Goal: Information Seeking & Learning: Learn about a topic

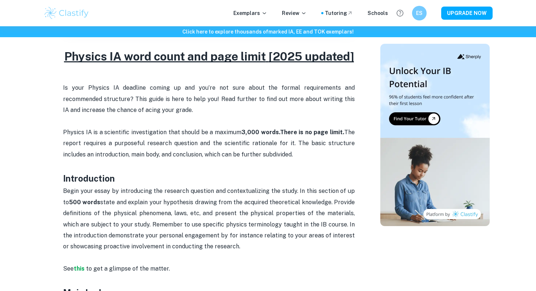
scroll to position [279, 0]
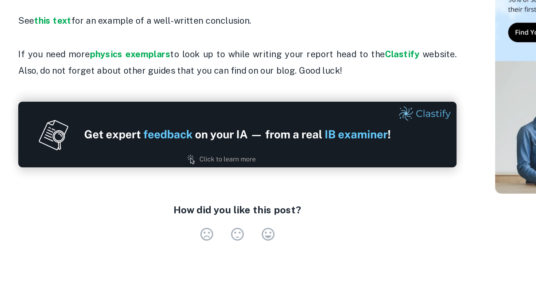
scroll to position [831, 0]
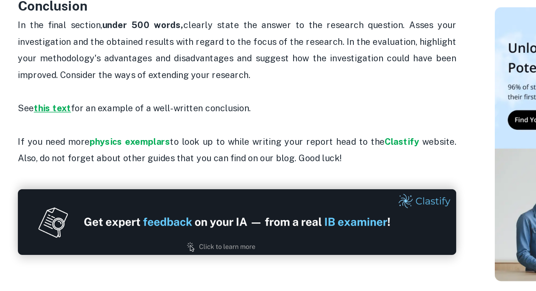
click at [96, 115] on strong "this text" at bounding box center [86, 111] width 25 height 7
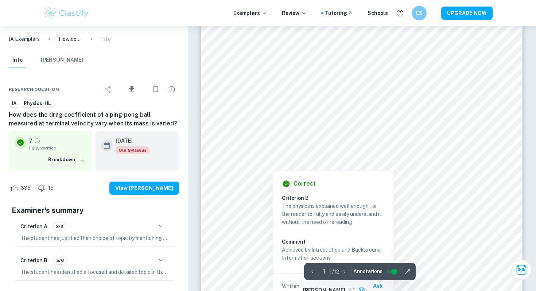
scroll to position [80, 0]
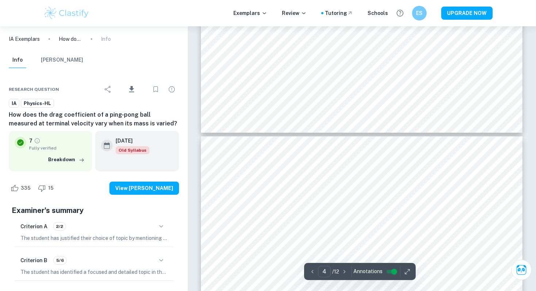
type input "5"
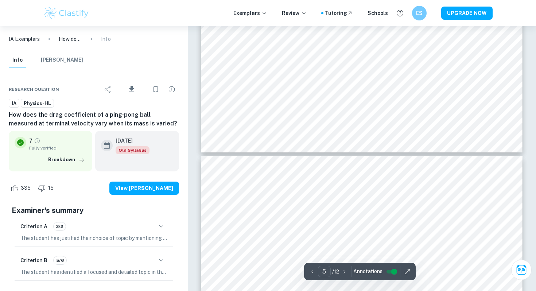
scroll to position [2275, 0]
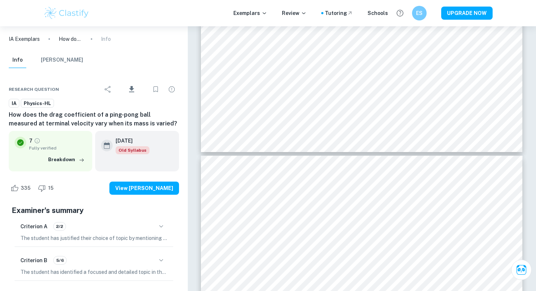
click at [35, 39] on p "IA Exemplars" at bounding box center [24, 39] width 31 height 8
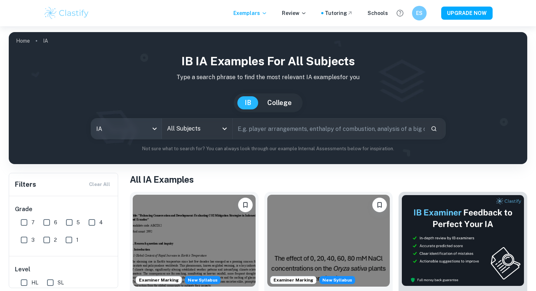
click at [135, 132] on body "We value your privacy We use cookies to enhance your browsing experience, serve…" at bounding box center [268, 171] width 536 height 291
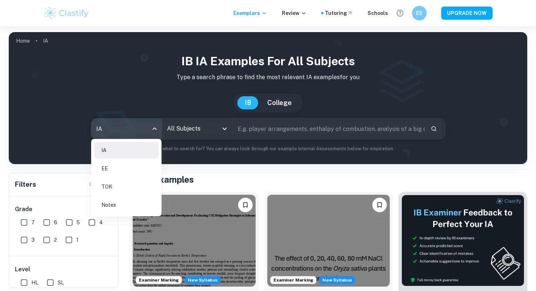
click at [191, 138] on div at bounding box center [268, 145] width 536 height 291
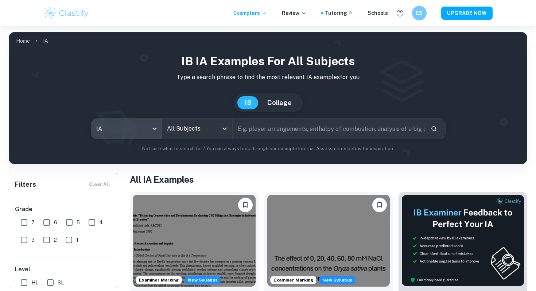
click at [189, 134] on input "All Subjects" at bounding box center [191, 129] width 53 height 14
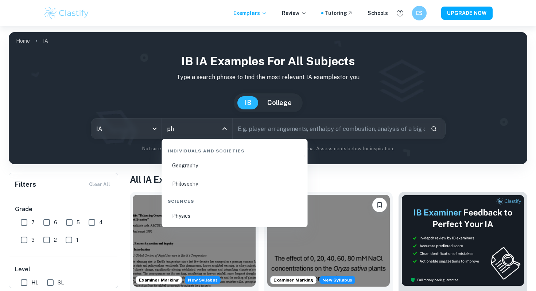
type input "phy"
click at [179, 216] on li "Physics" at bounding box center [235, 216] width 140 height 17
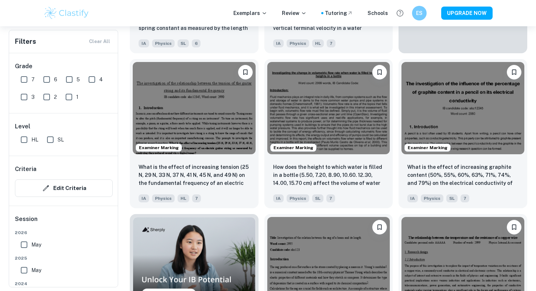
scroll to position [356, 0]
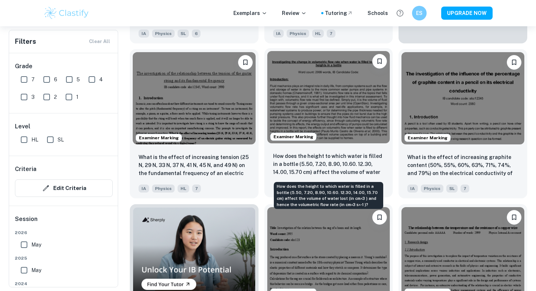
click at [298, 162] on p "How does the height to which water is filled in a bottle (5.50, 7.20, 8.90, 10.…" at bounding box center [328, 164] width 111 height 25
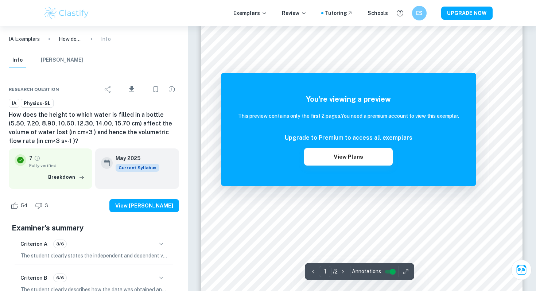
scroll to position [119, 0]
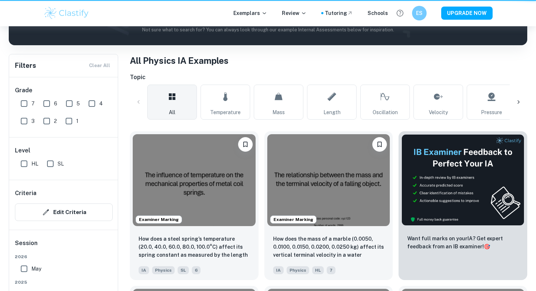
scroll to position [356, 0]
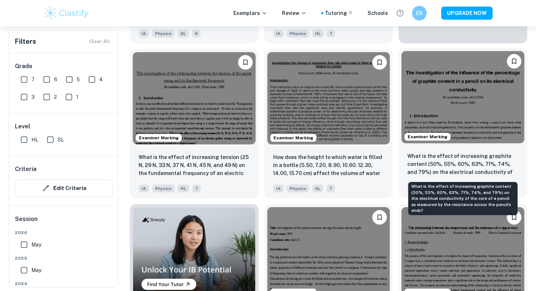
click at [446, 165] on p "What is the effect of increasing graphite content (50%, 55%, 60%, 63%, 71%, 74%…" at bounding box center [463, 164] width 111 height 25
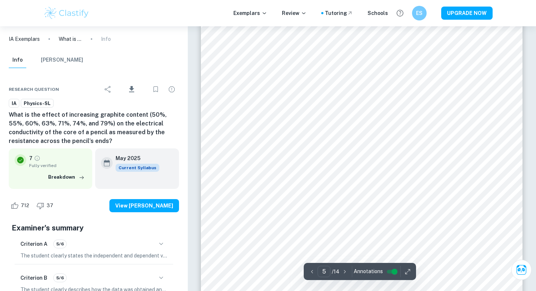
scroll to position [2107, 0]
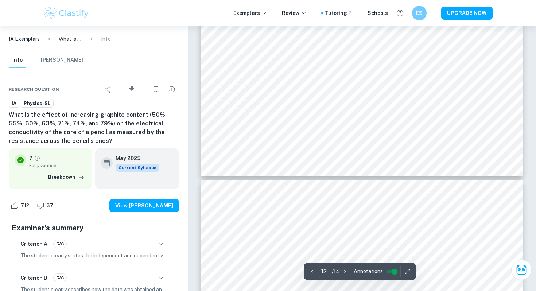
type input "13"
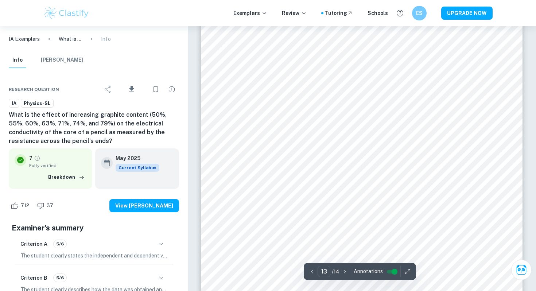
scroll to position [5838, 0]
